Goal: Information Seeking & Learning: Learn about a topic

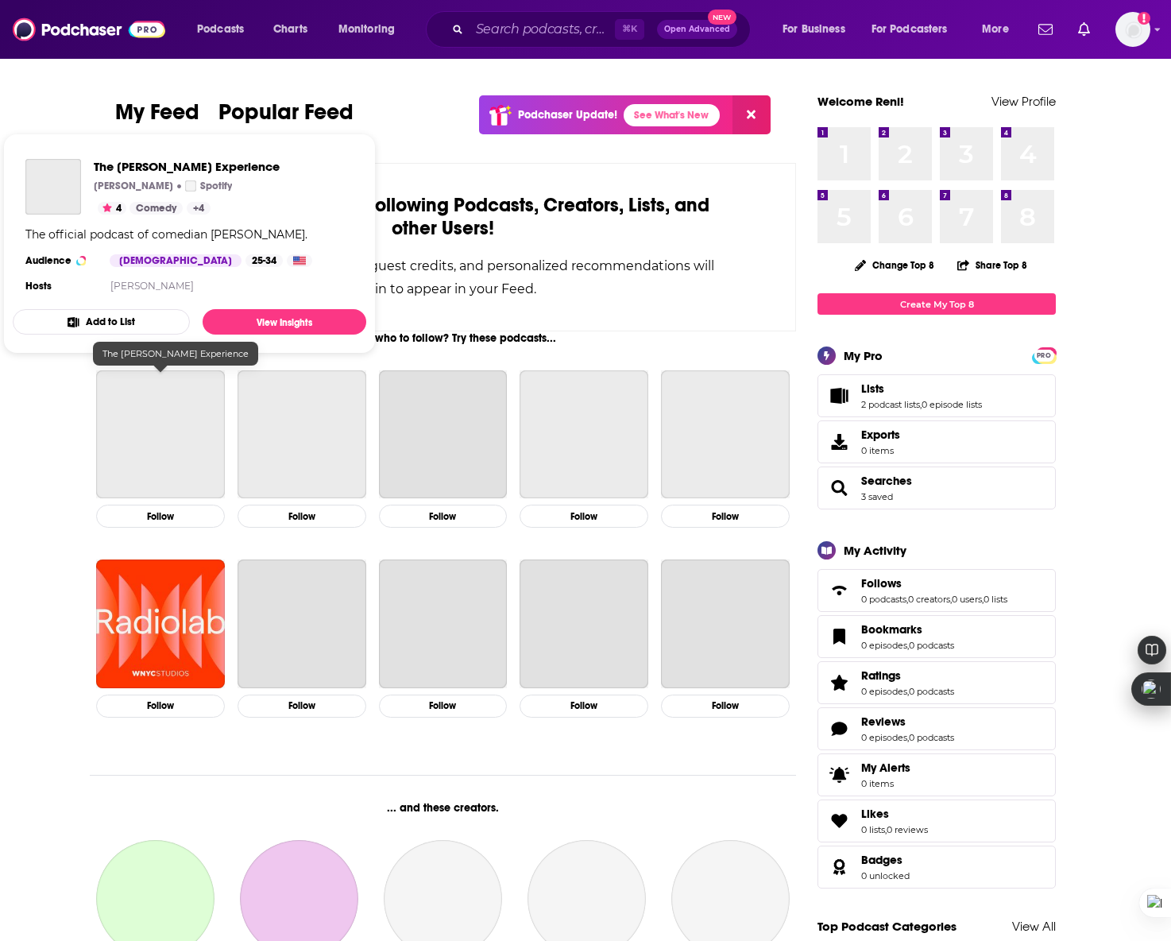
click at [370, 491] on div "Follow" at bounding box center [301, 449] width 141 height 158
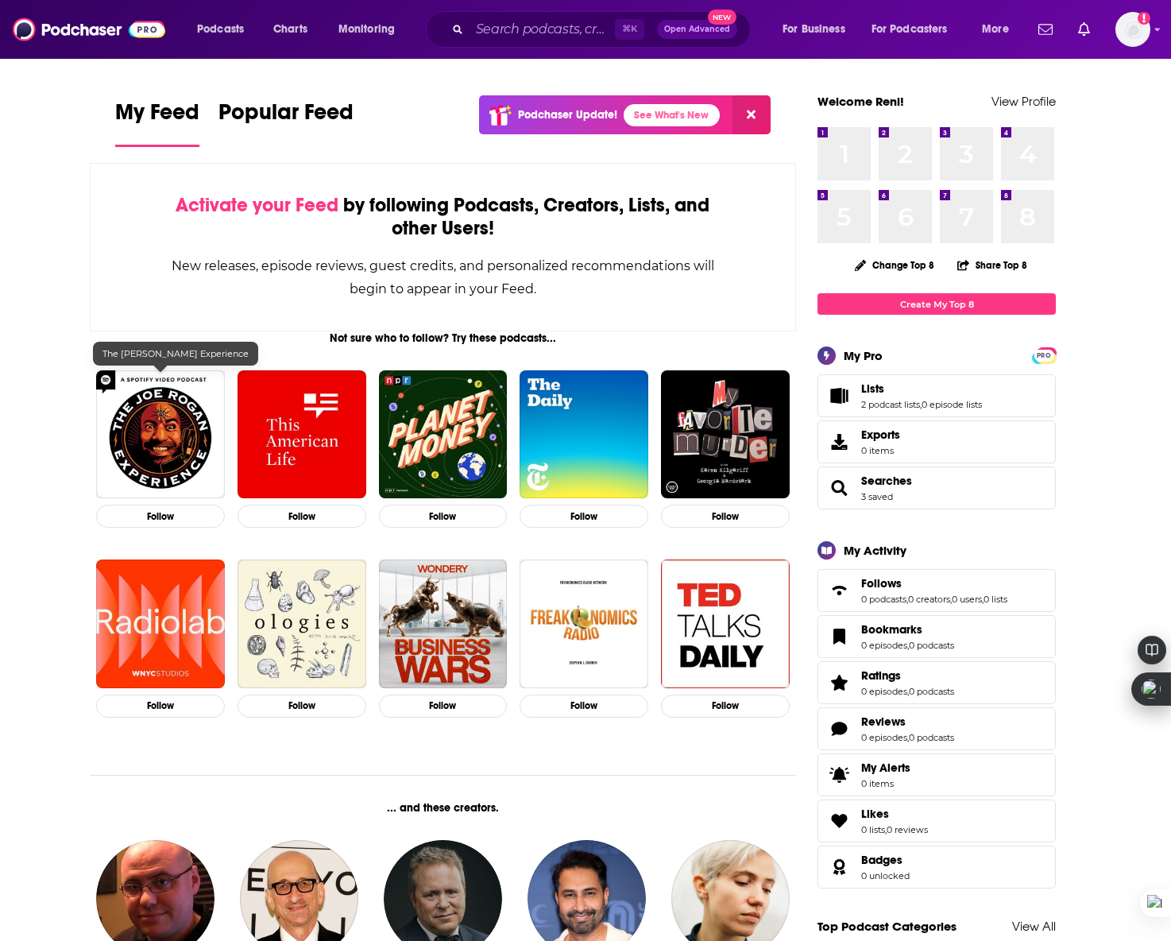
click at [373, 480] on div "Follow" at bounding box center [443, 449] width 141 height 158
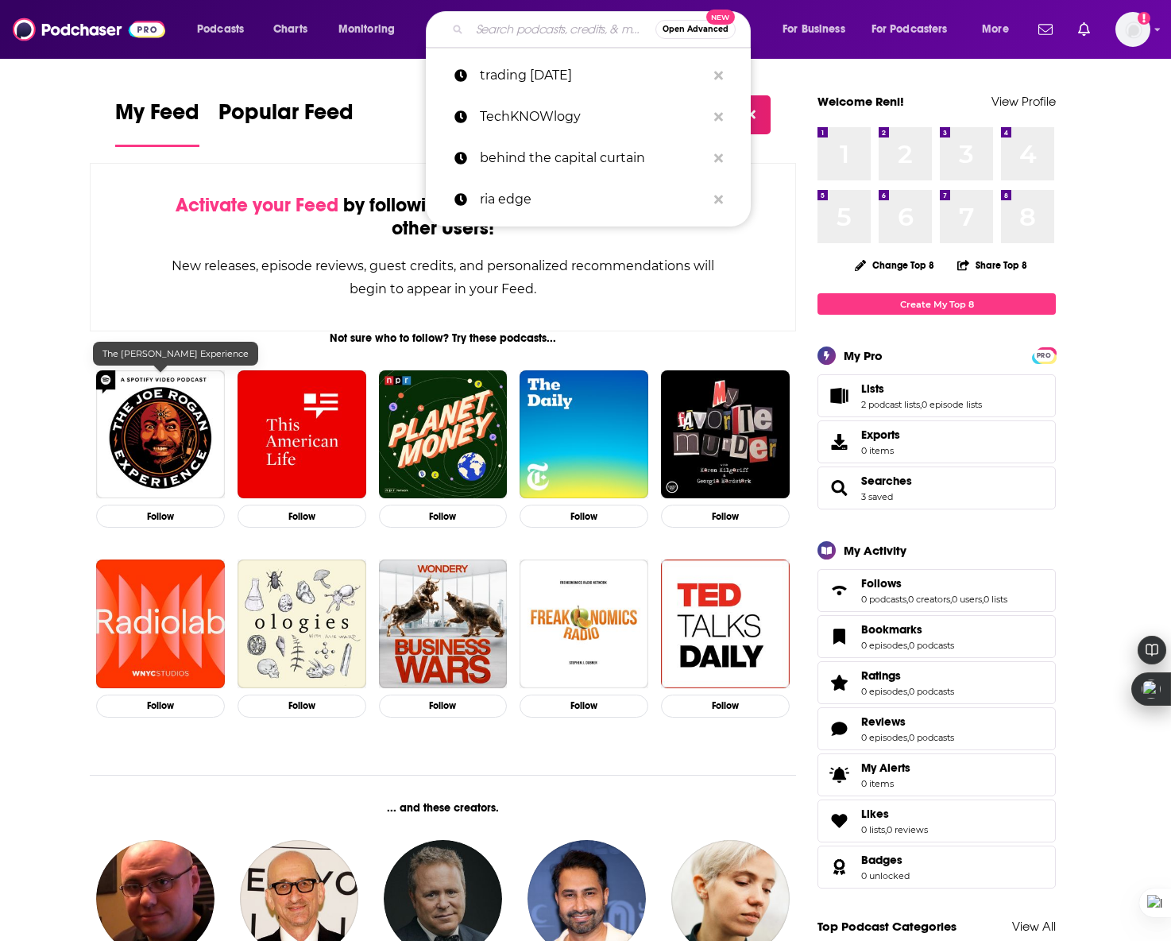
click at [508, 26] on input "Search podcasts, credits, & more..." at bounding box center [563, 29] width 186 height 25
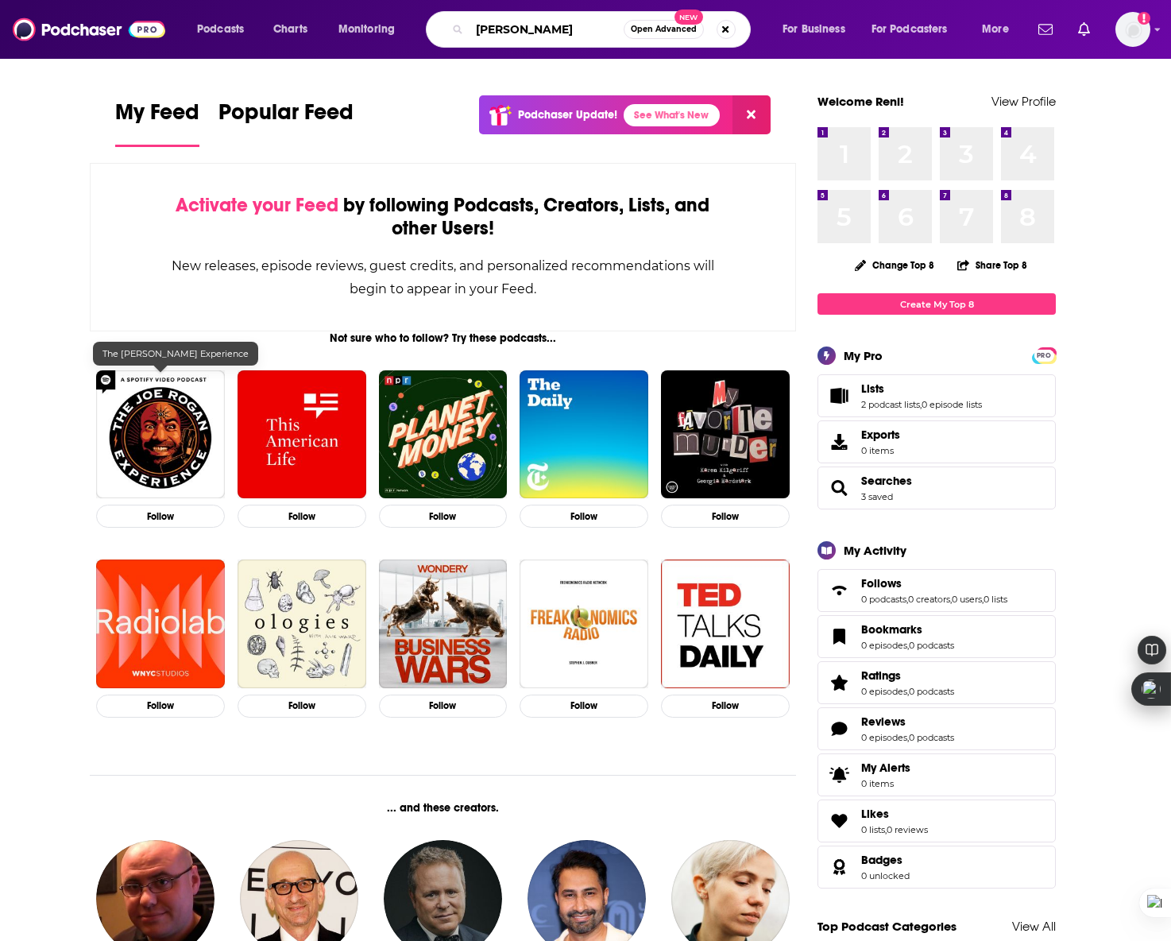
type input "[PERSON_NAME]"
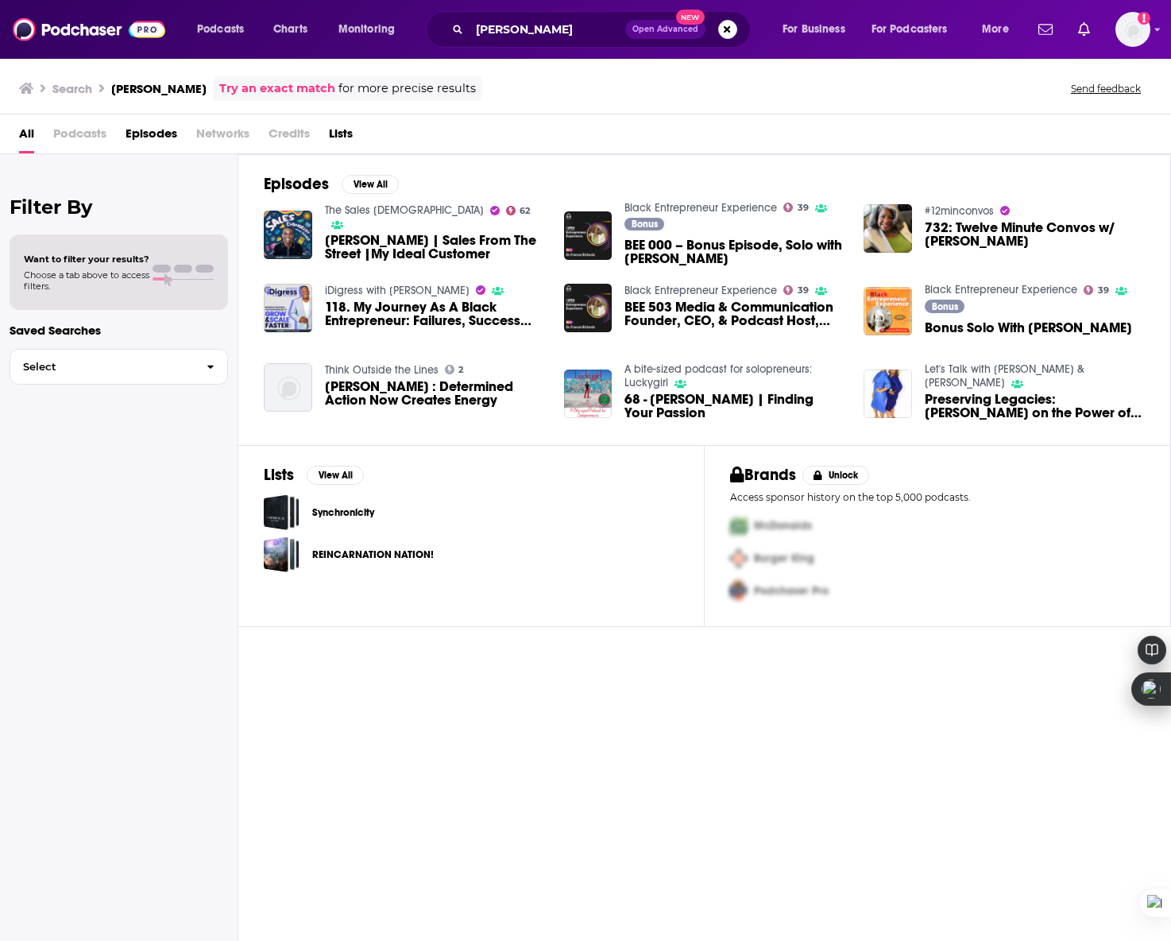
click at [660, 206] on link "Black Entrepreneur Experience" at bounding box center [700, 208] width 153 height 14
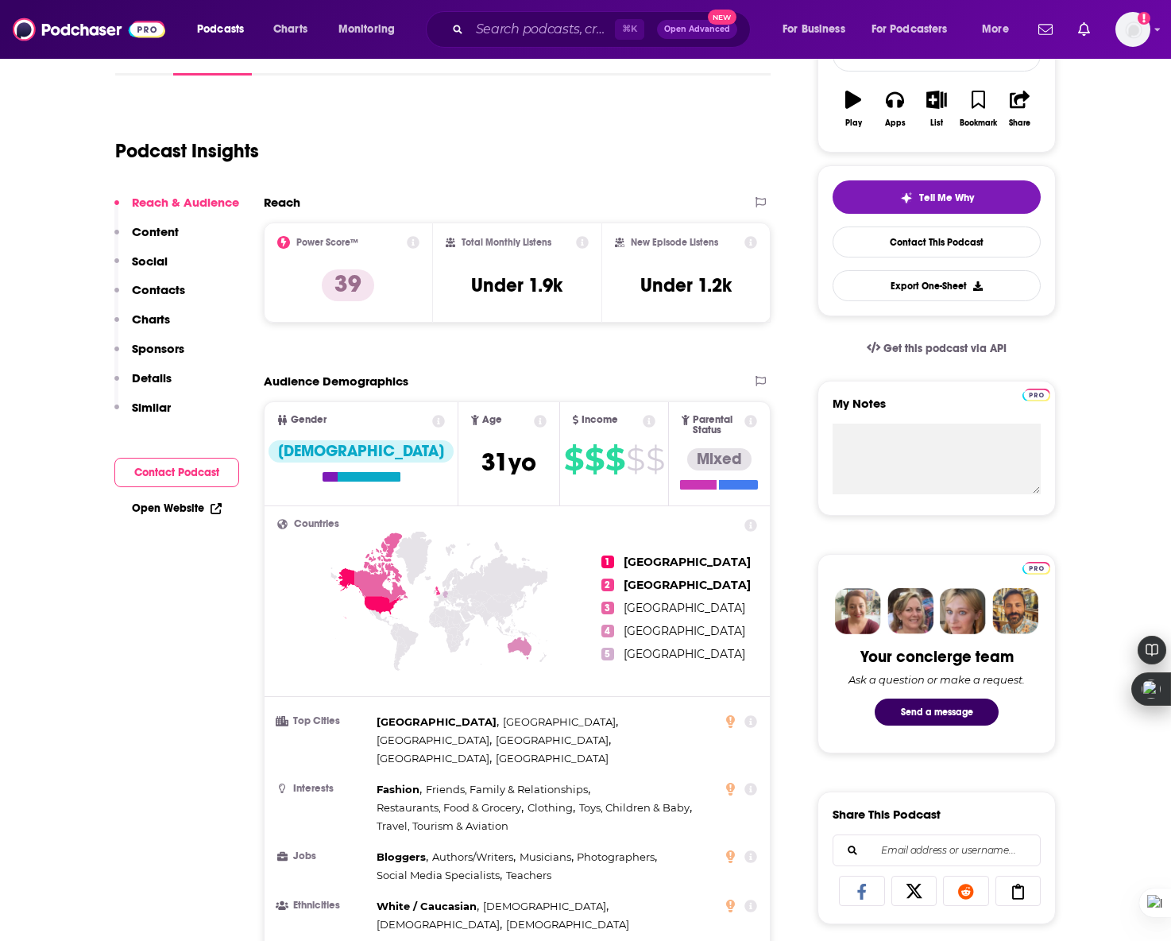
scroll to position [265, 0]
